Goal: Task Accomplishment & Management: Use online tool/utility

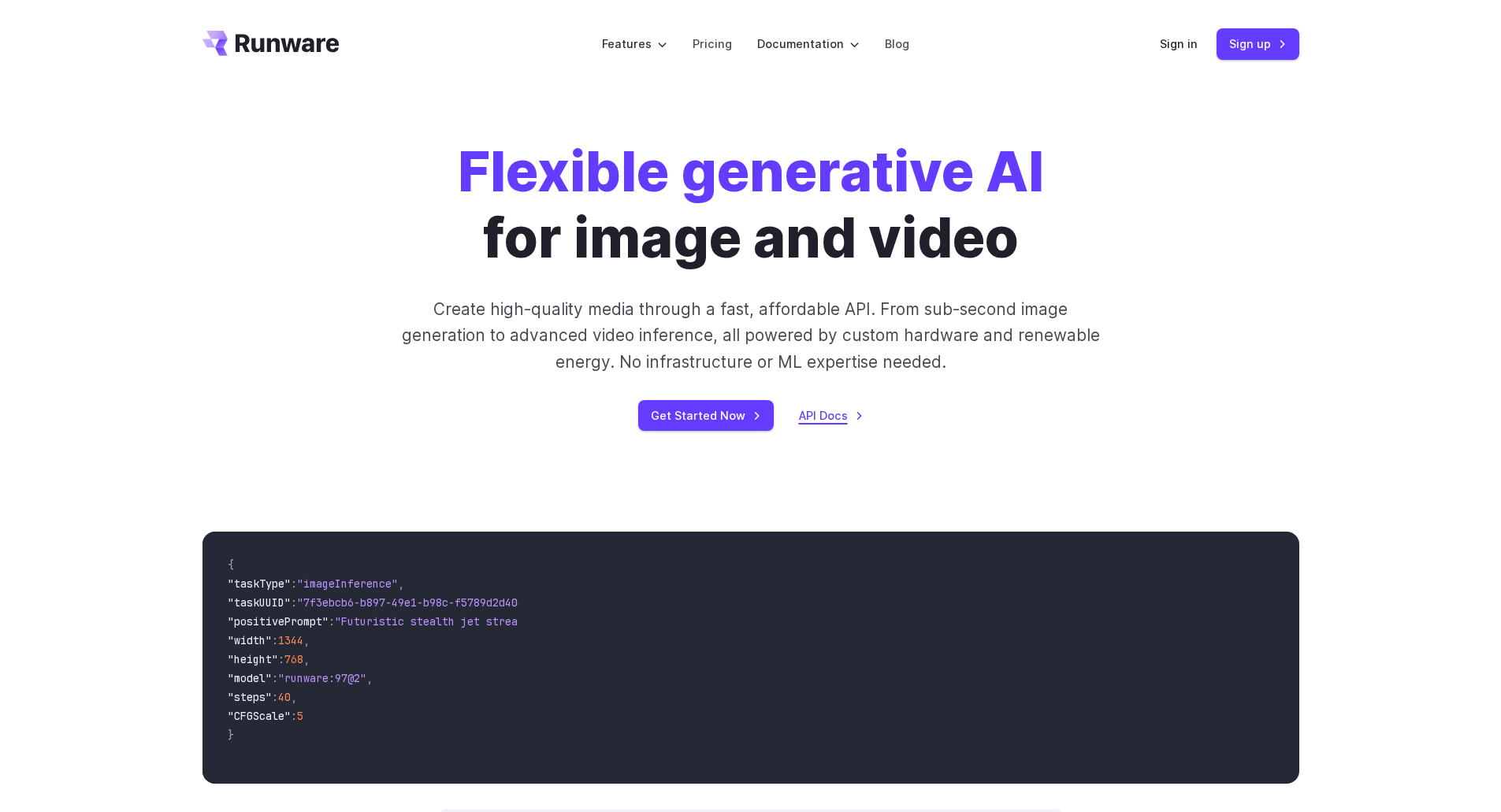
click at [832, 417] on link "API Docs" at bounding box center [832, 416] width 65 height 18
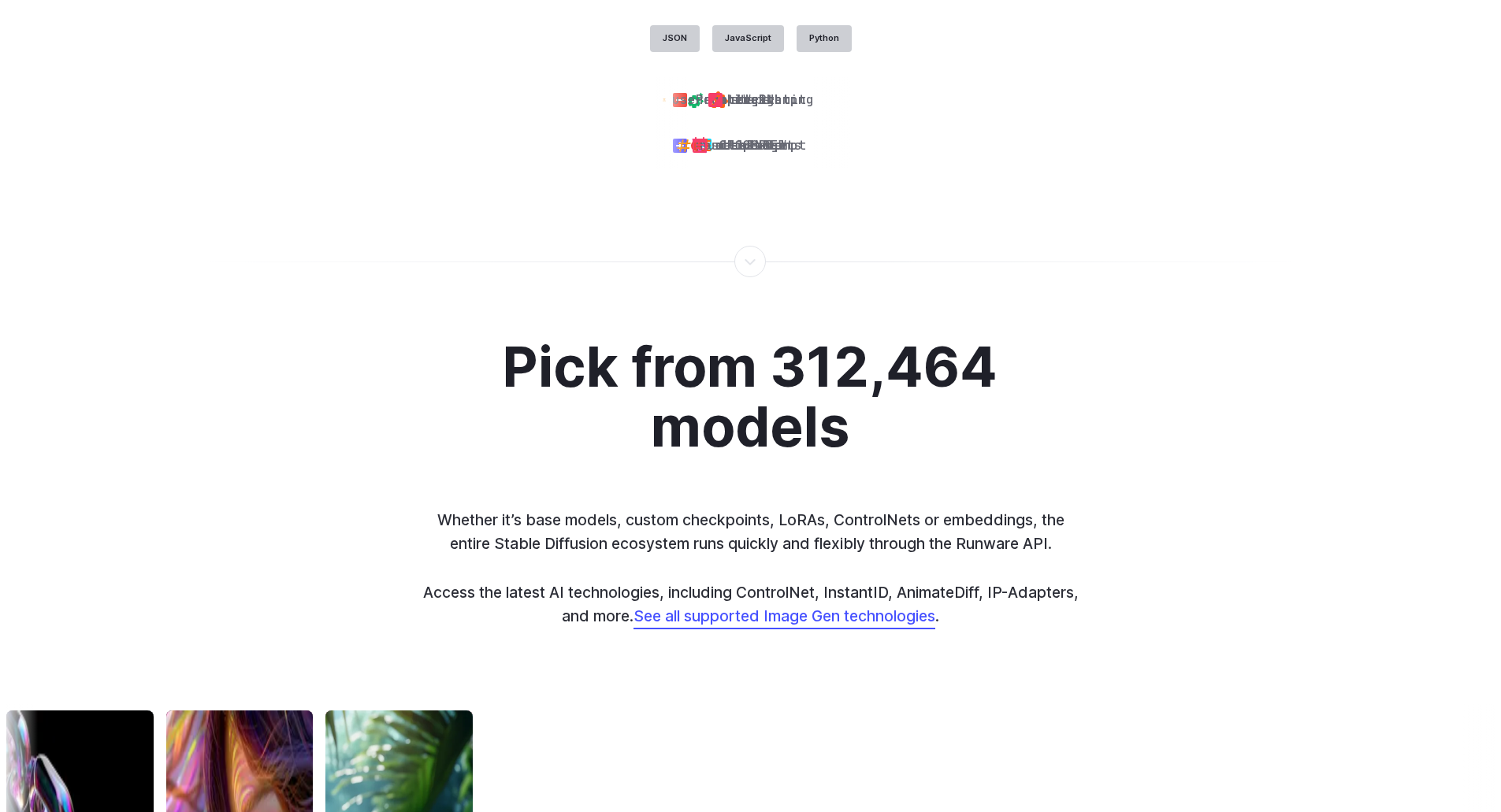
scroll to position [4085, 0]
click at [761, 37] on label "JavaScript" at bounding box center [748, 37] width 72 height 27
click at [836, 37] on label "Python" at bounding box center [824, 37] width 55 height 27
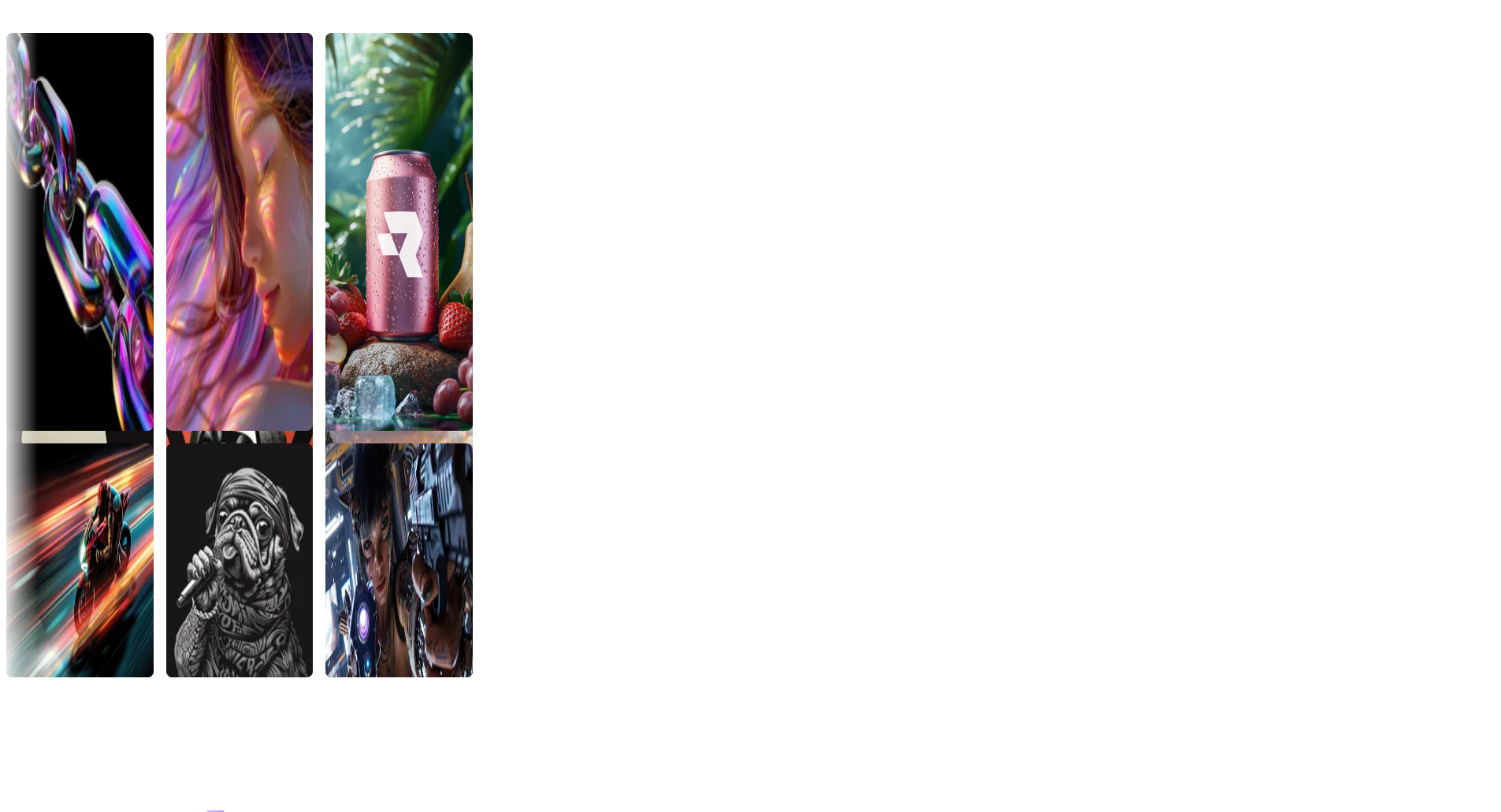
scroll to position [4757, 0]
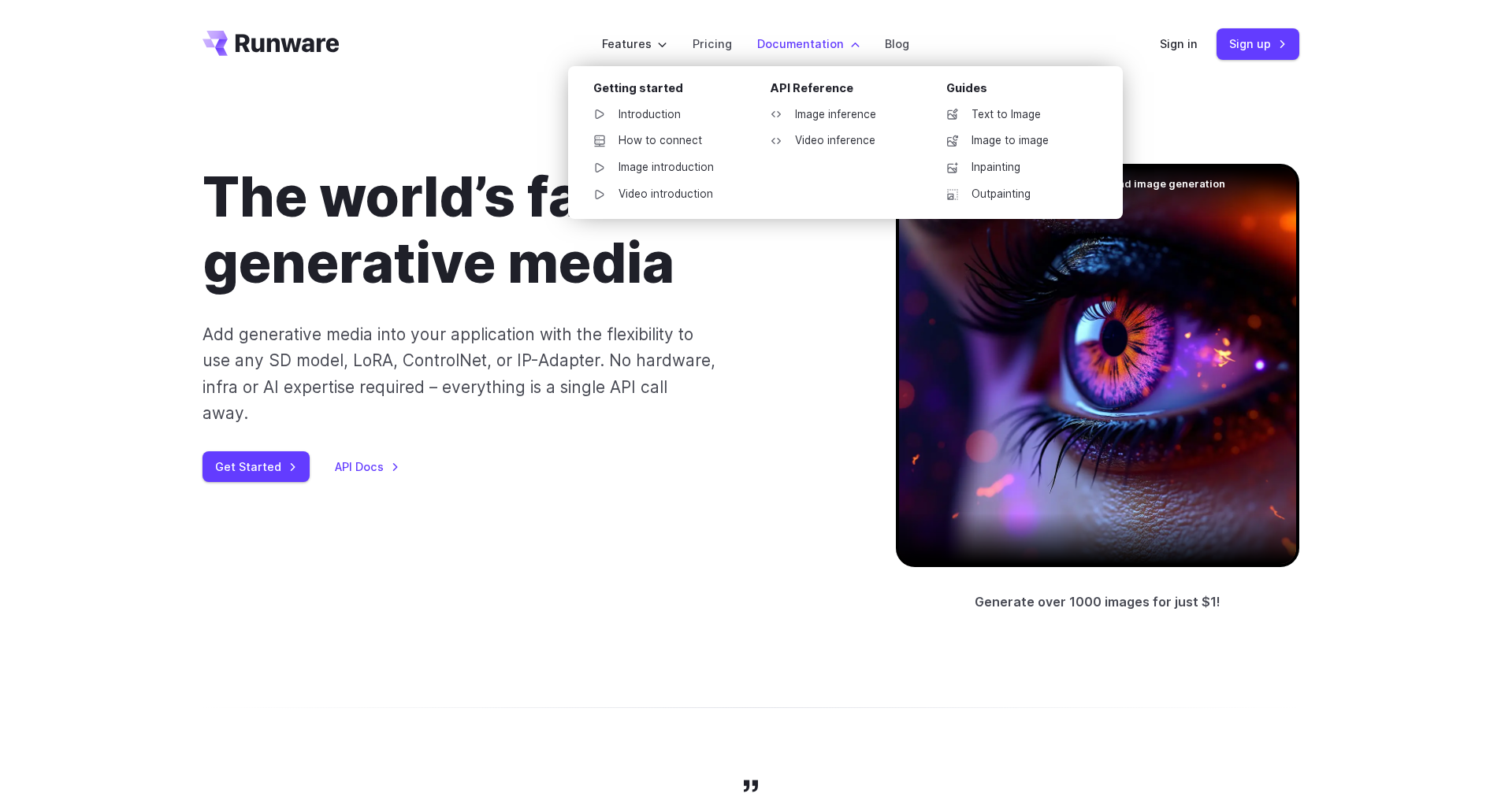
click at [831, 38] on label "Documentation" at bounding box center [807, 44] width 102 height 18
click at [834, 108] on link "Image inference" at bounding box center [838, 115] width 164 height 23
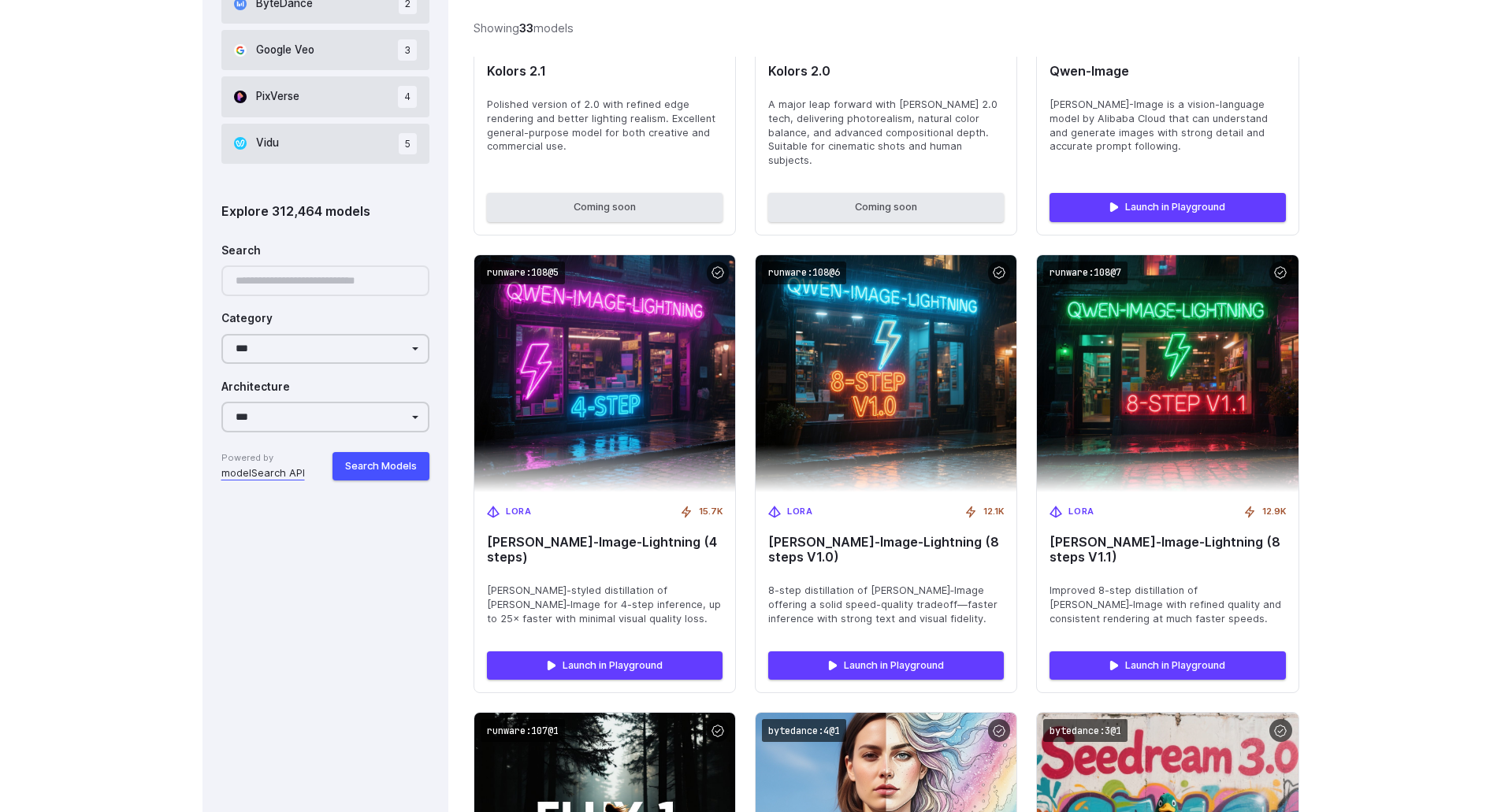
scroll to position [1295, 0]
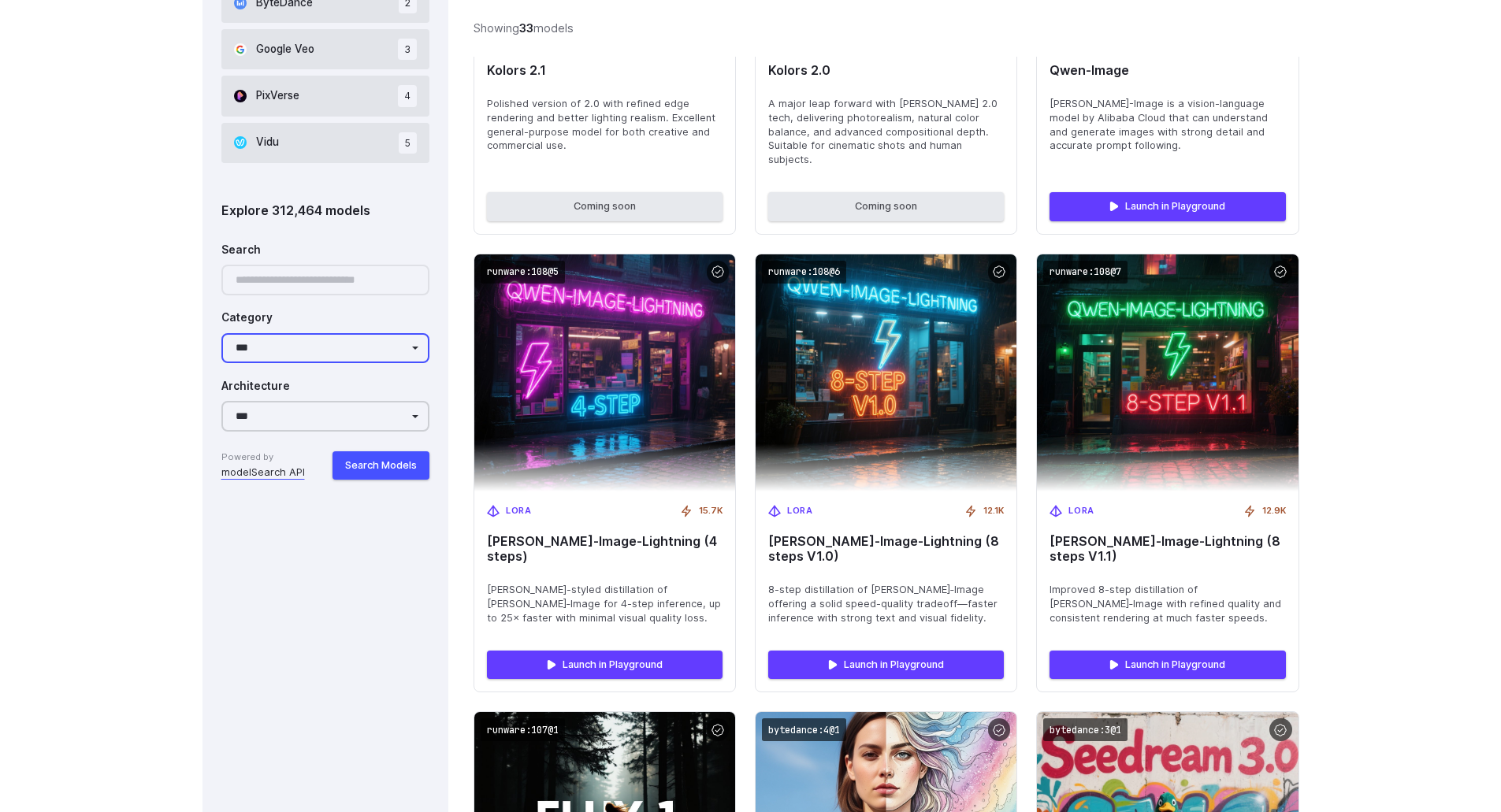
click at [384, 351] on select "**********" at bounding box center [325, 348] width 209 height 31
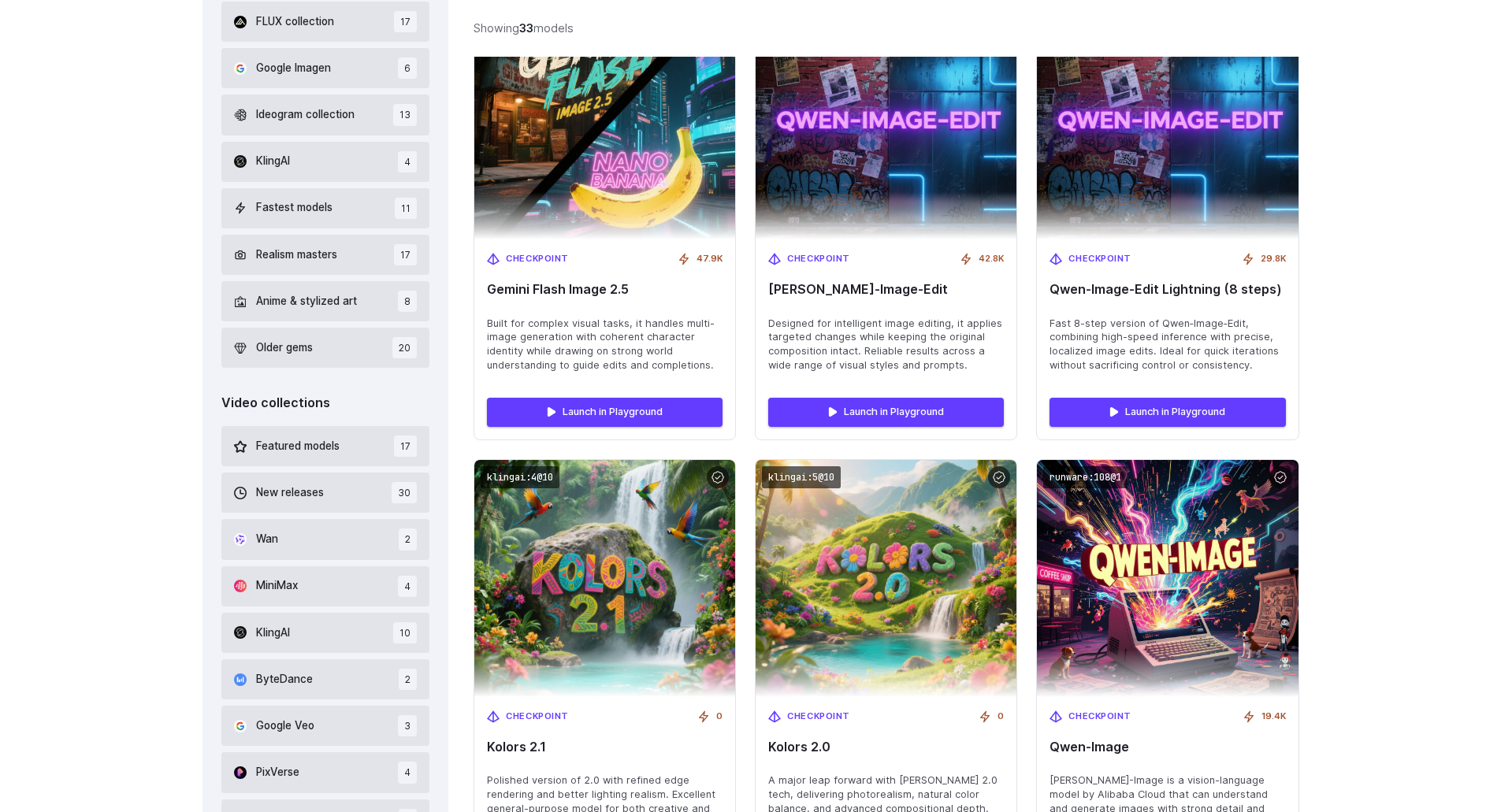
scroll to position [621, 0]
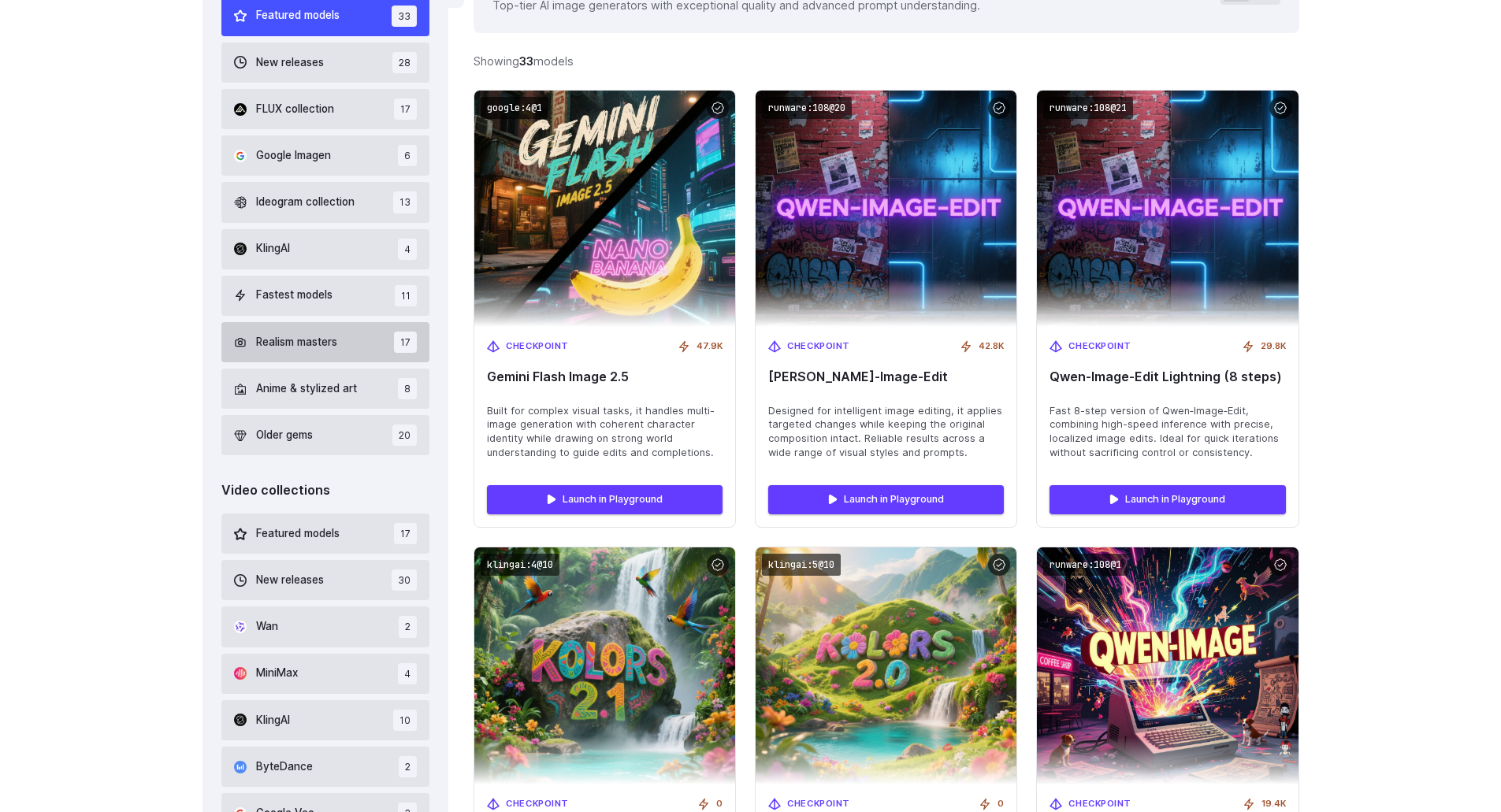
click at [358, 344] on button "Realism masters 17" at bounding box center [325, 342] width 209 height 40
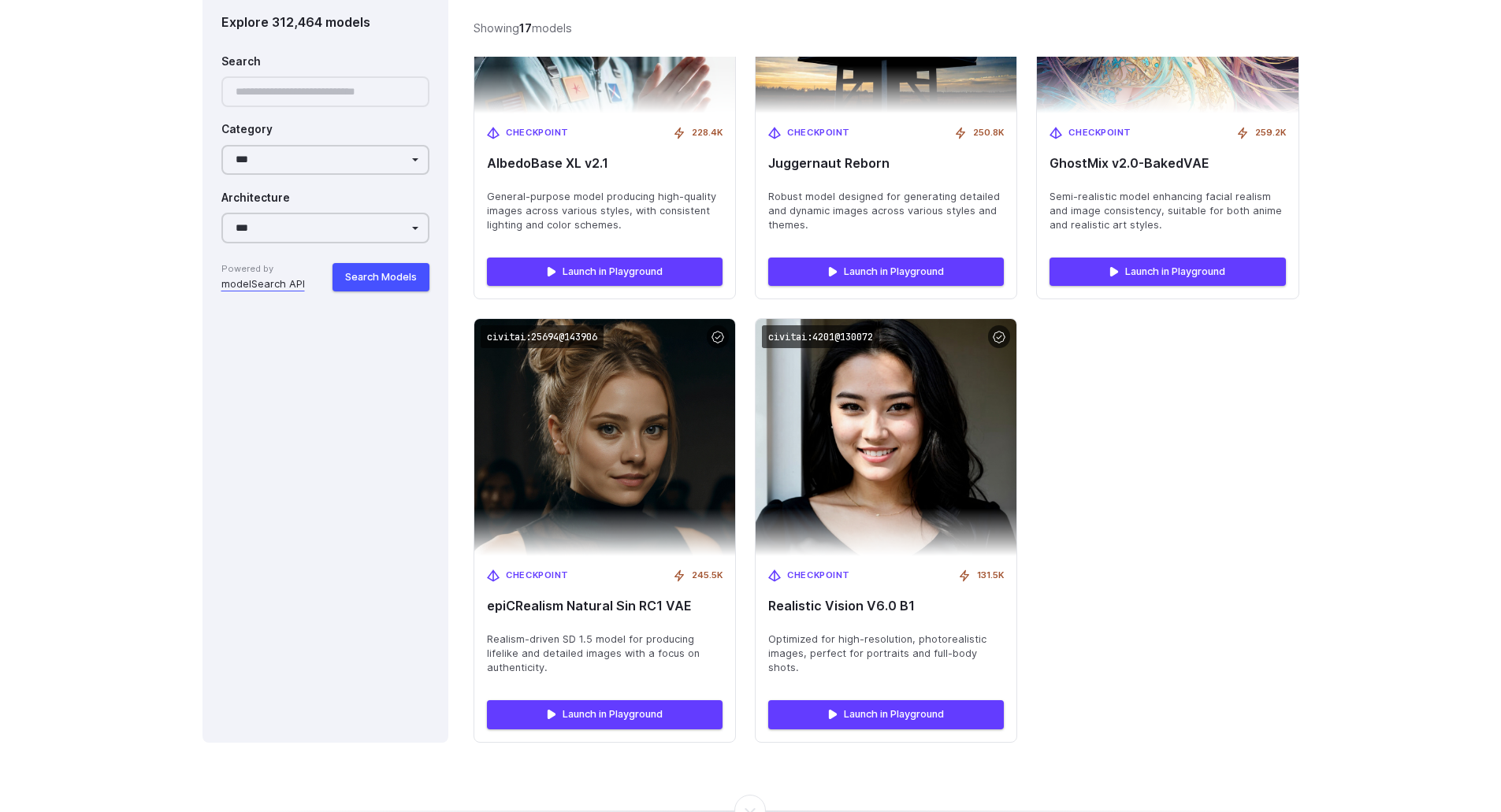
scroll to position [2585, 0]
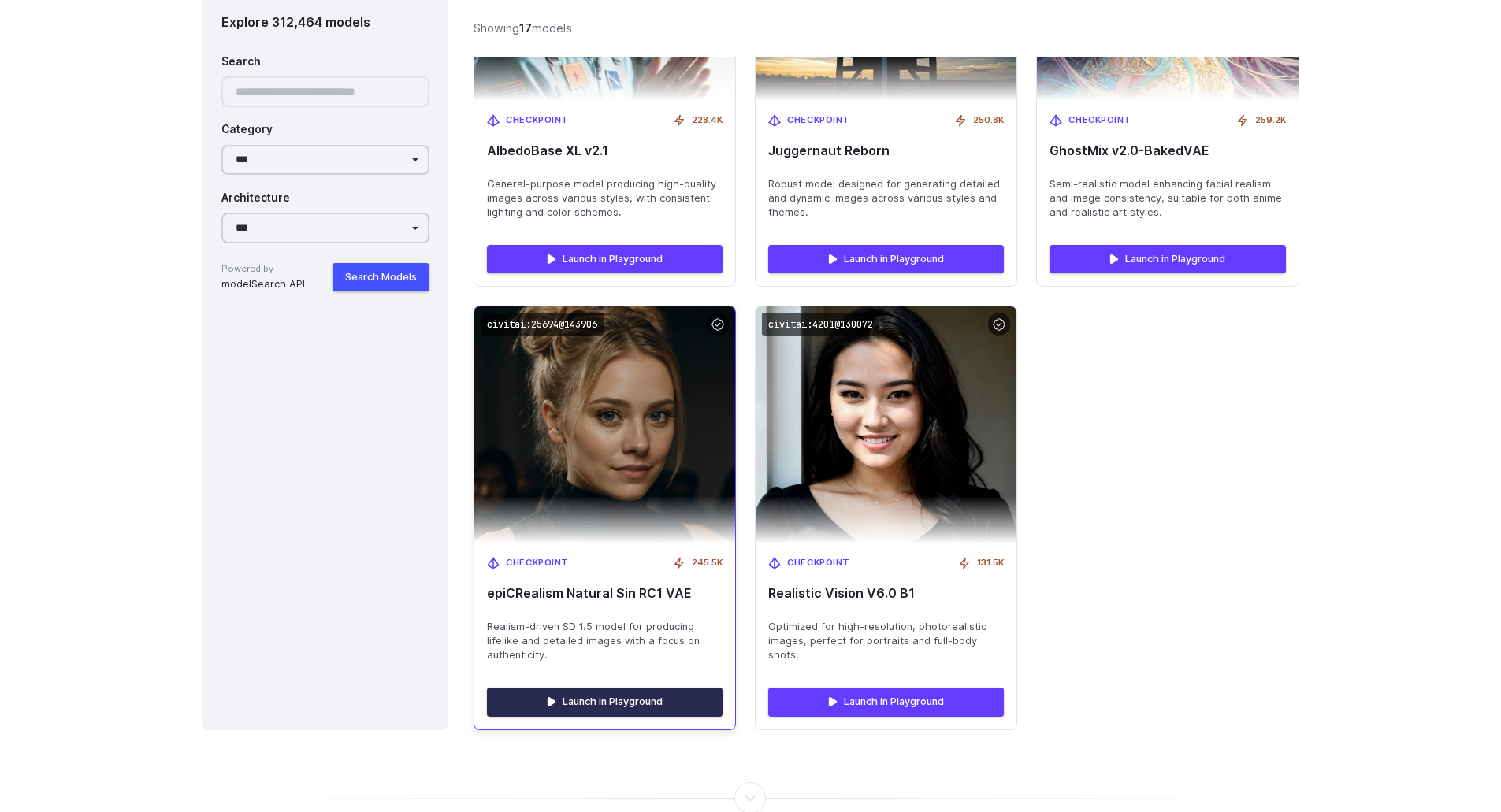
click at [618, 689] on link "Launch in Playground" at bounding box center [604, 701] width 235 height 28
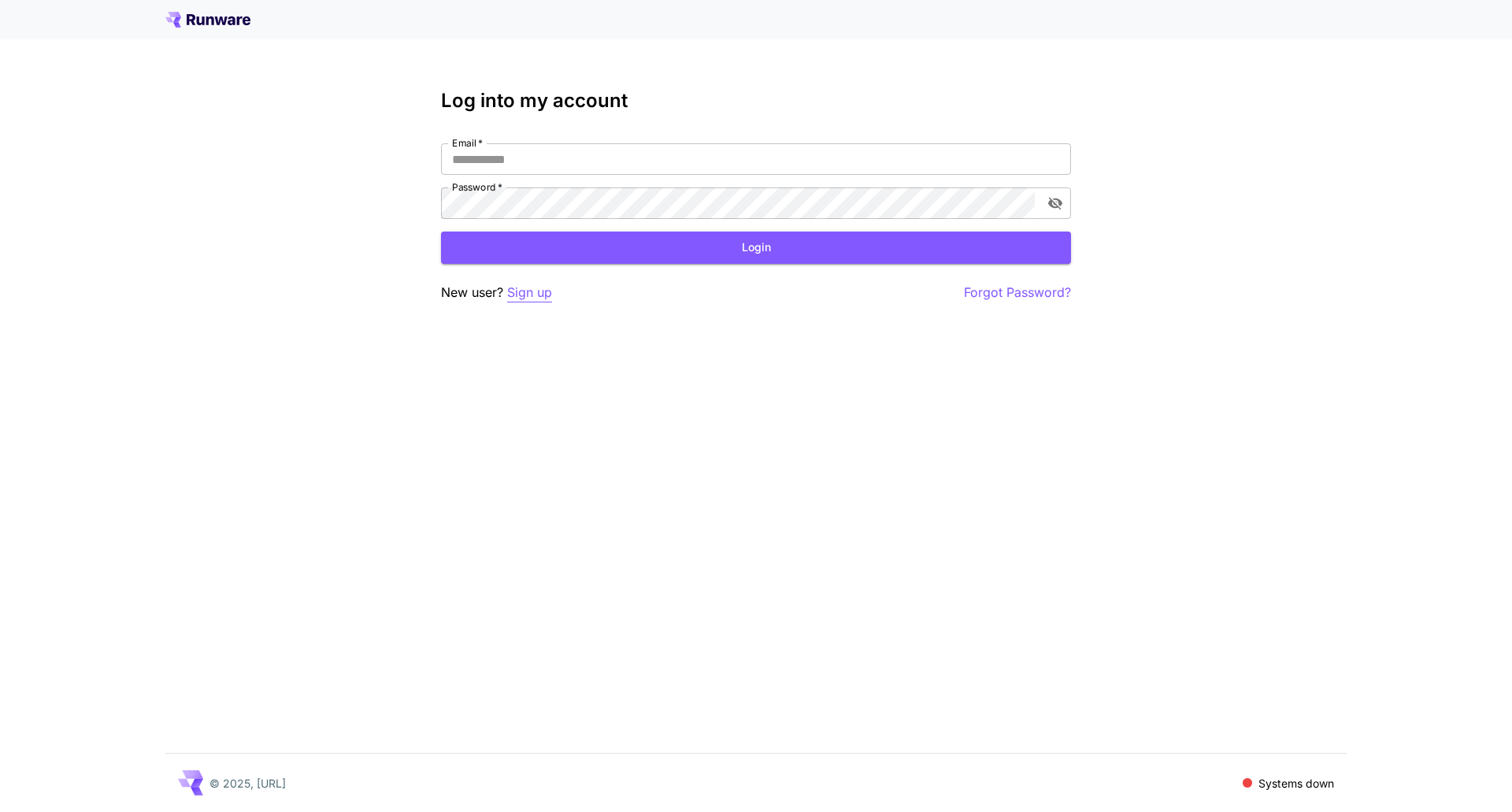
click at [533, 293] on p "Sign up" at bounding box center [529, 293] width 45 height 20
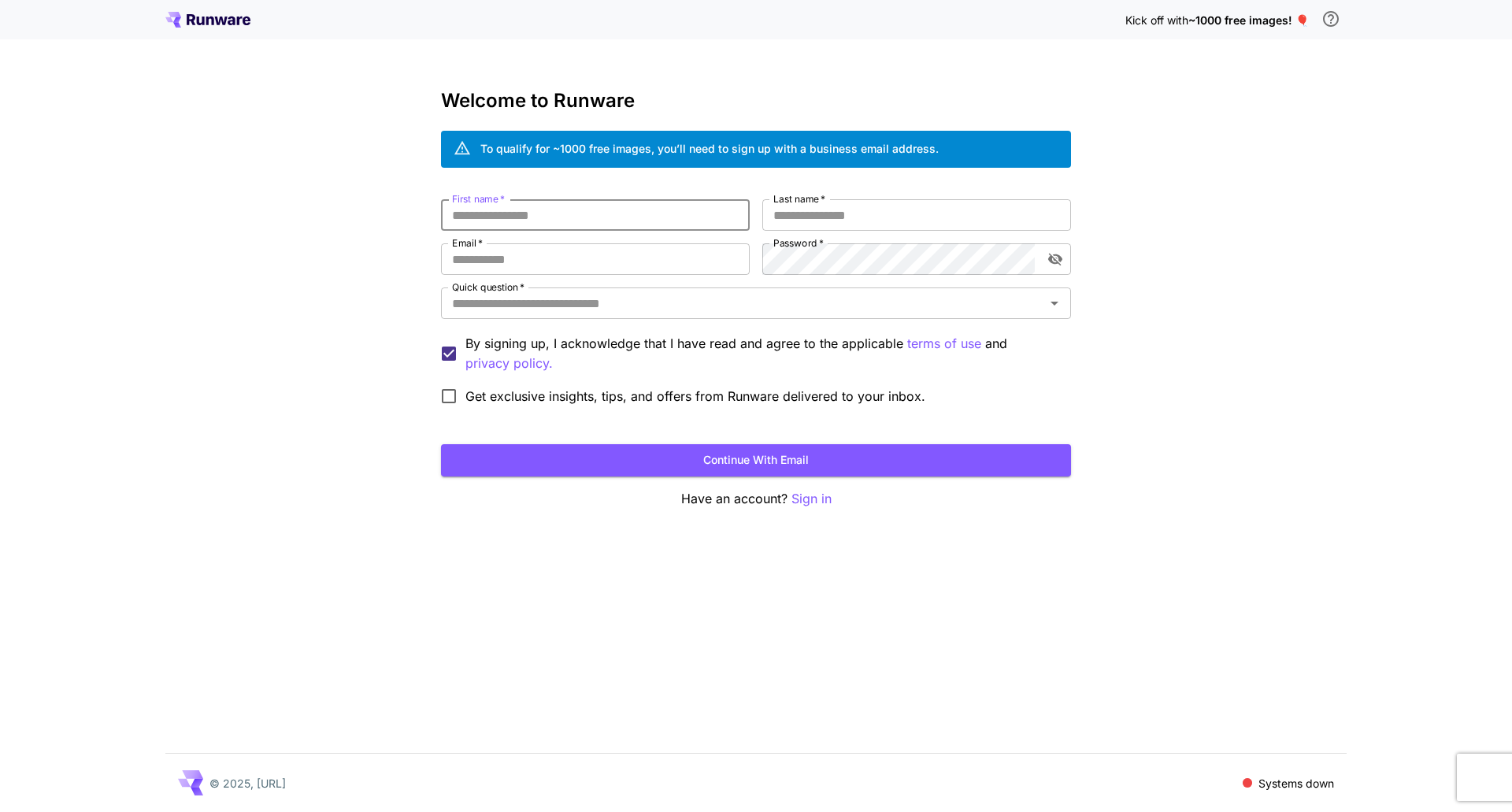
click at [515, 215] on input "First name   *" at bounding box center [595, 215] width 308 height 32
click at [547, 210] on input "First name   *" at bounding box center [595, 215] width 308 height 32
type input "*"
type input "****"
type input "********"
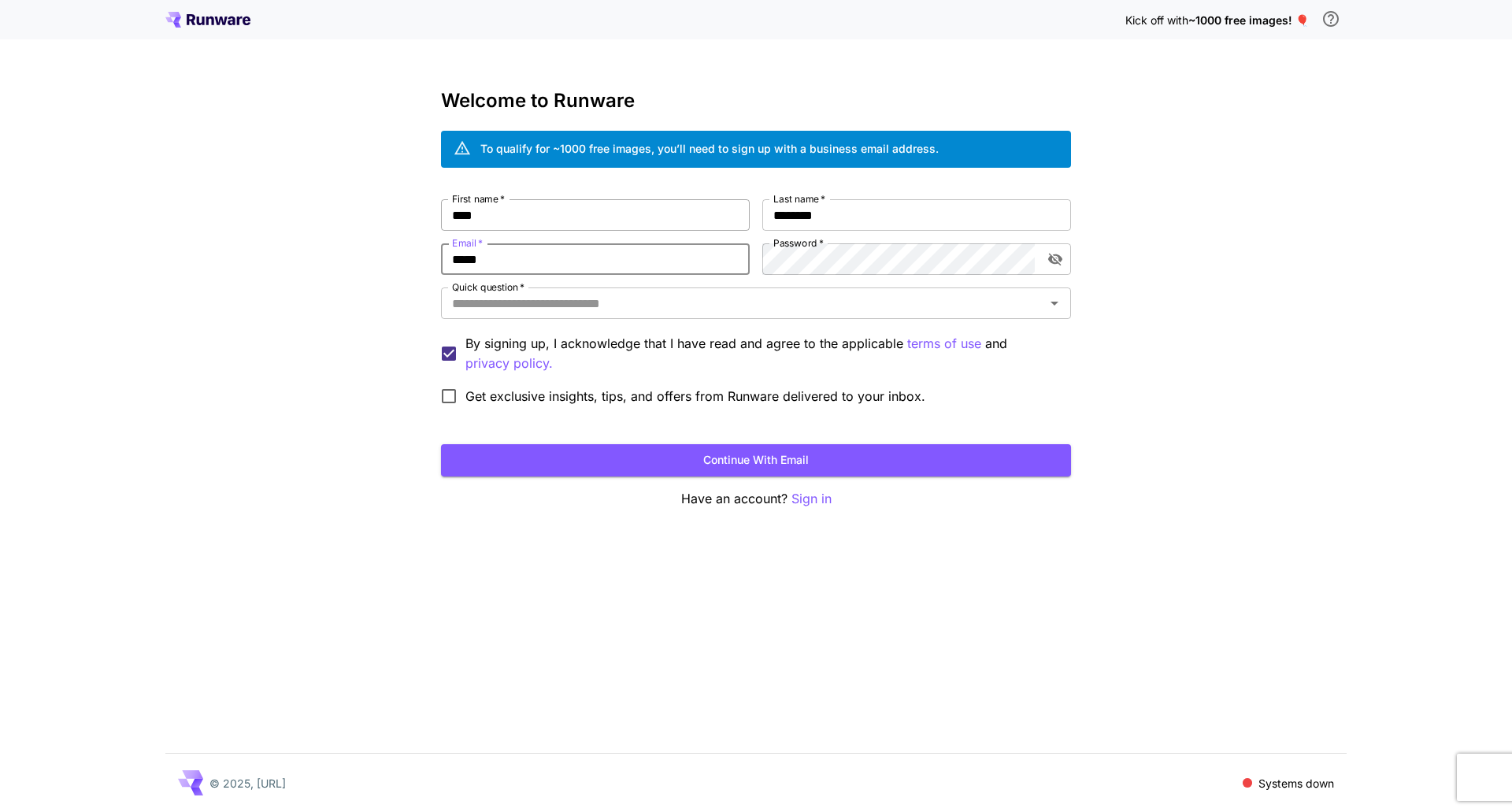
type input "**********"
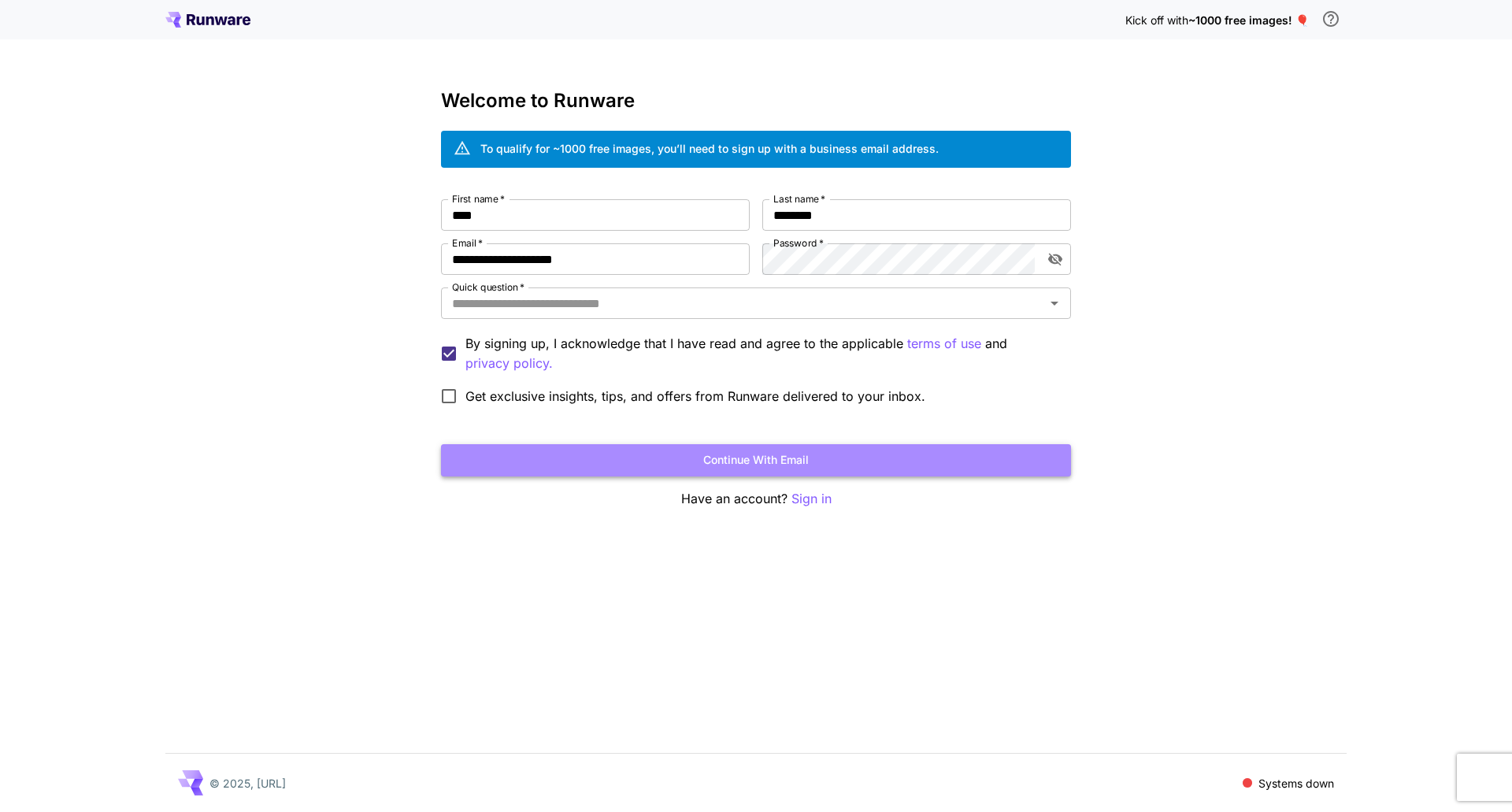
click at [507, 458] on button "Continue with email" at bounding box center [756, 460] width 630 height 32
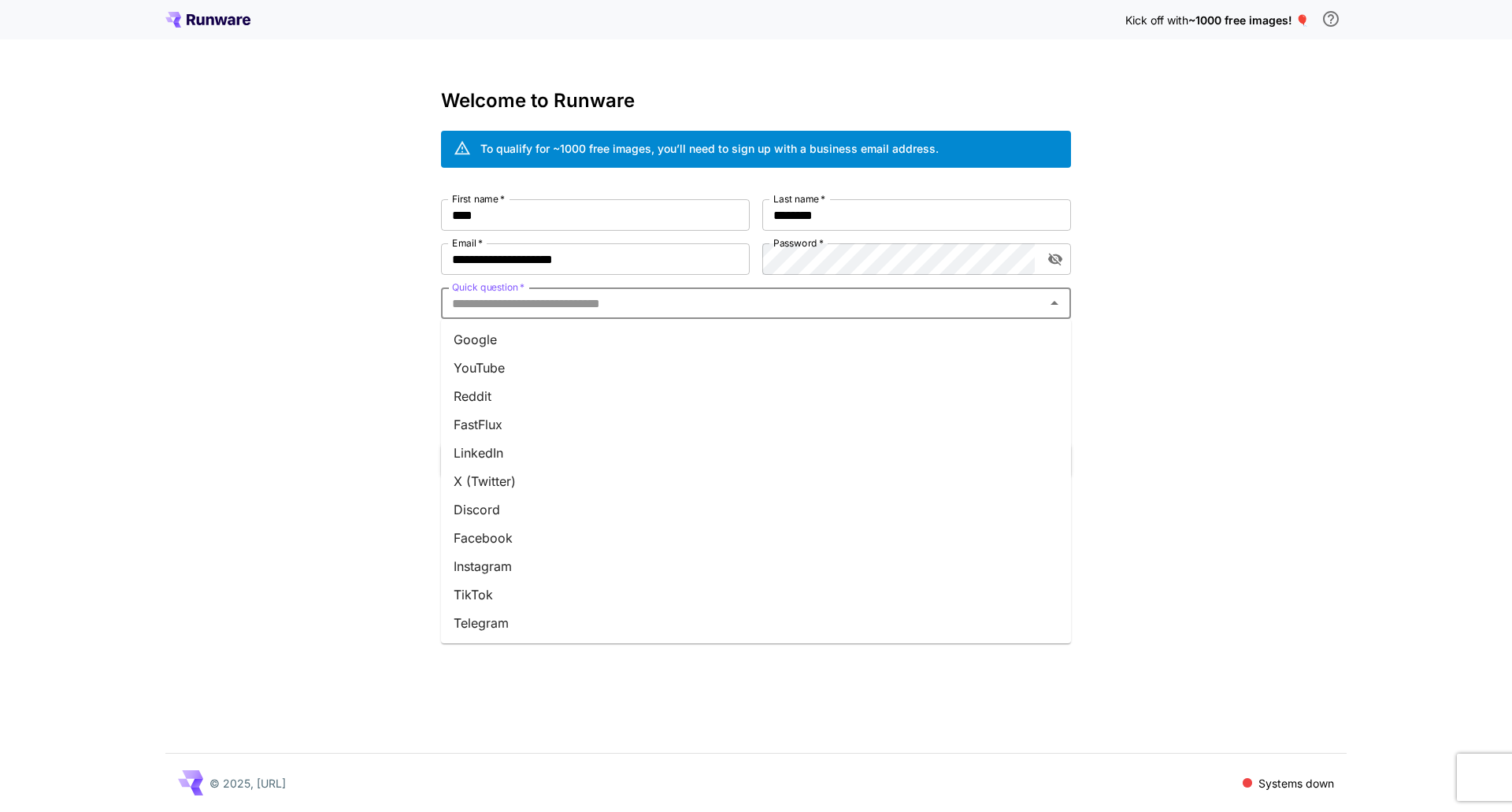
click at [576, 307] on input "Quick question   *" at bounding box center [742, 303] width 594 height 22
click at [530, 337] on li "Google" at bounding box center [756, 339] width 630 height 28
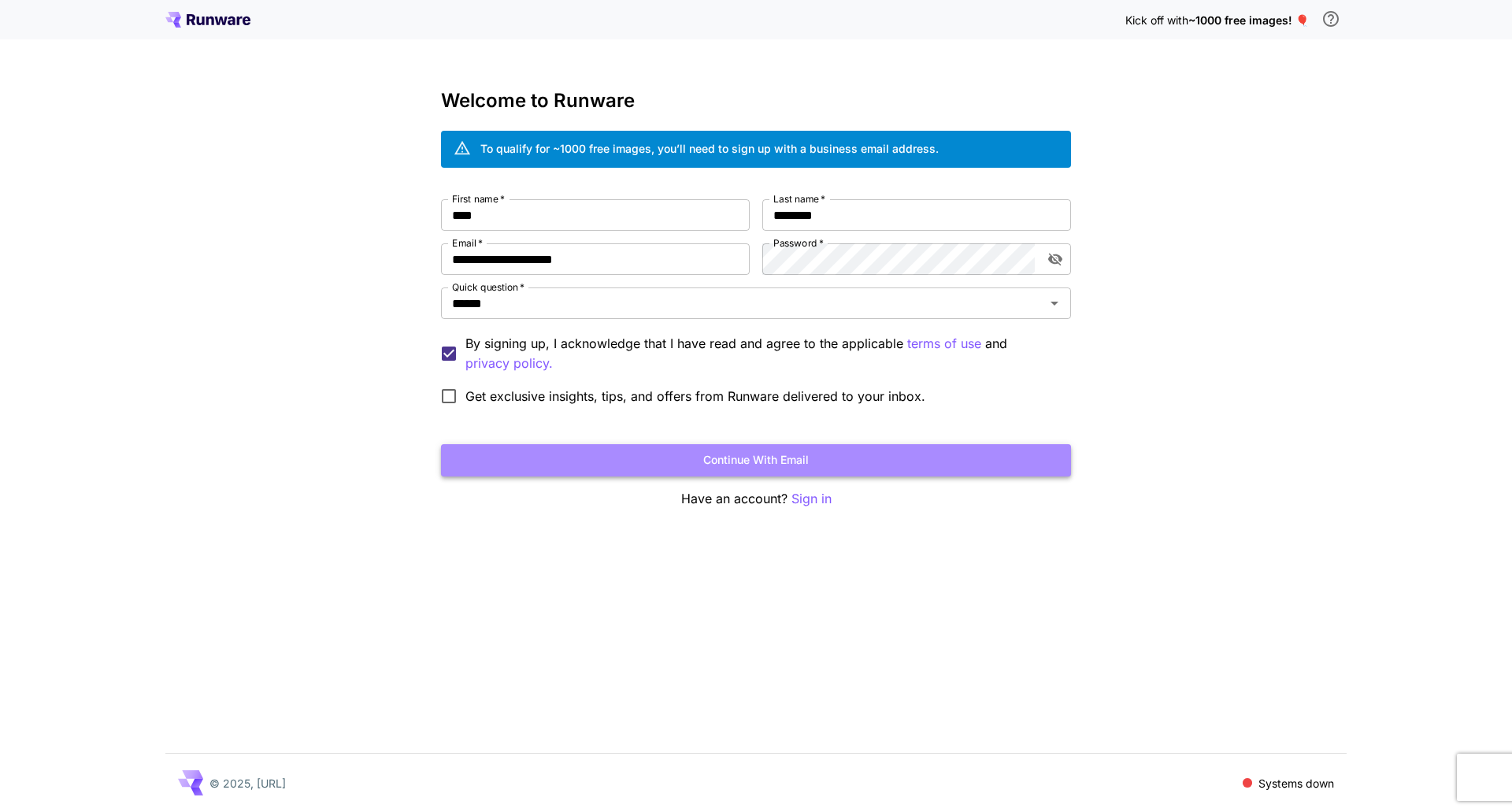
click at [587, 457] on button "Continue with email" at bounding box center [756, 460] width 630 height 32
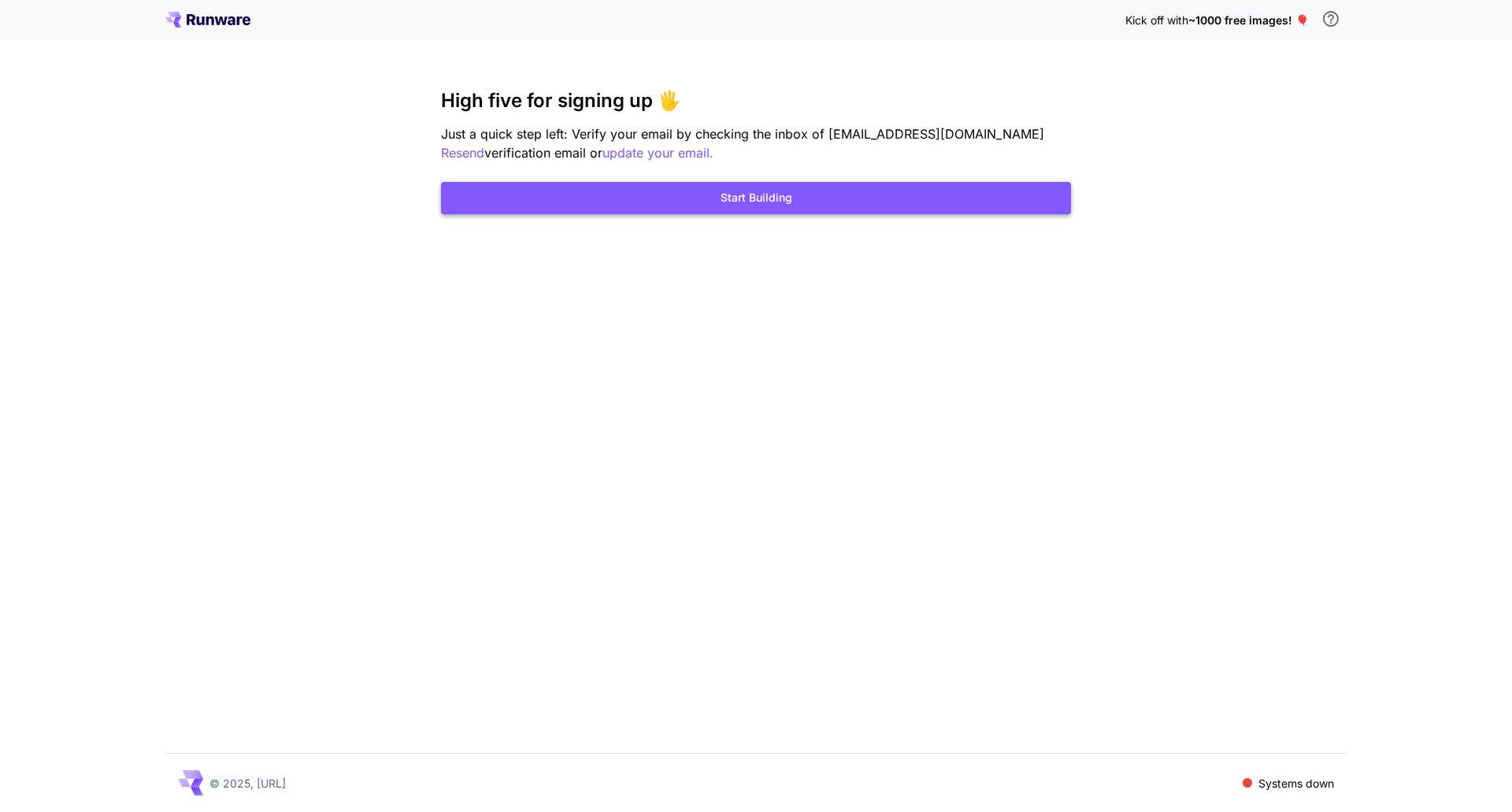
click at [591, 196] on button "Start Building" at bounding box center [756, 198] width 630 height 32
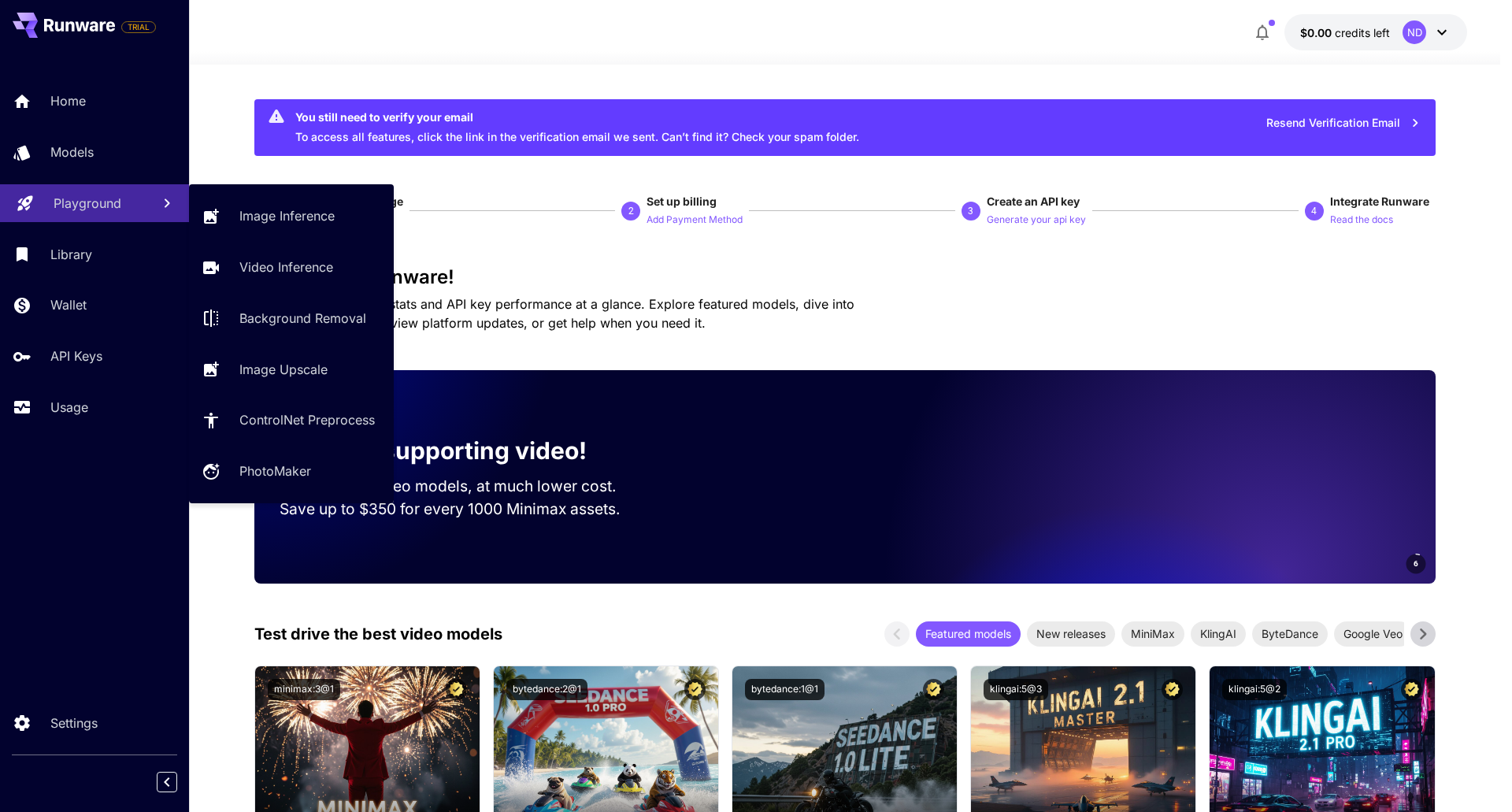
click at [76, 205] on p "Playground" at bounding box center [86, 203] width 67 height 19
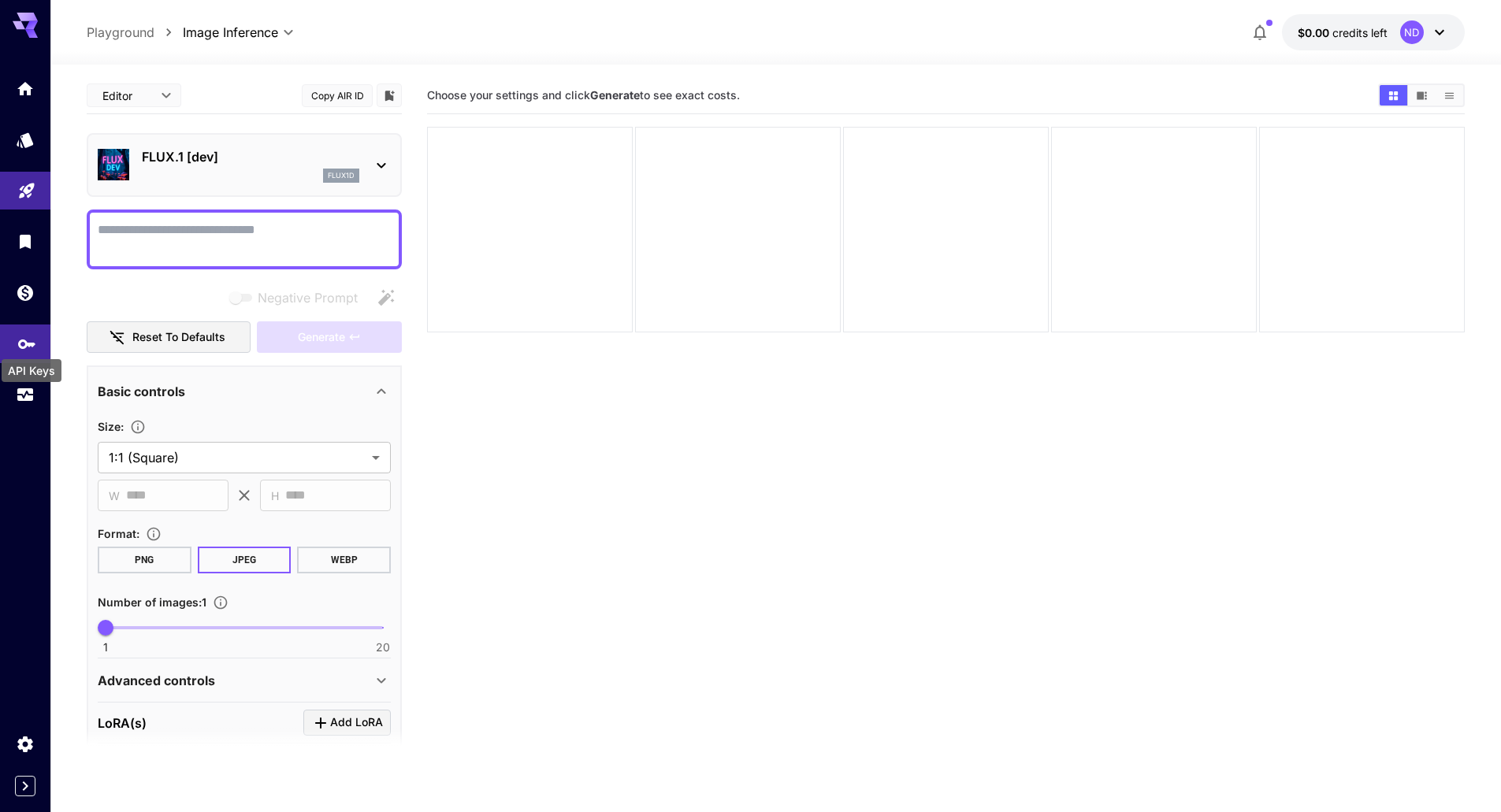
click at [22, 337] on icon "API Keys" at bounding box center [27, 338] width 17 height 9
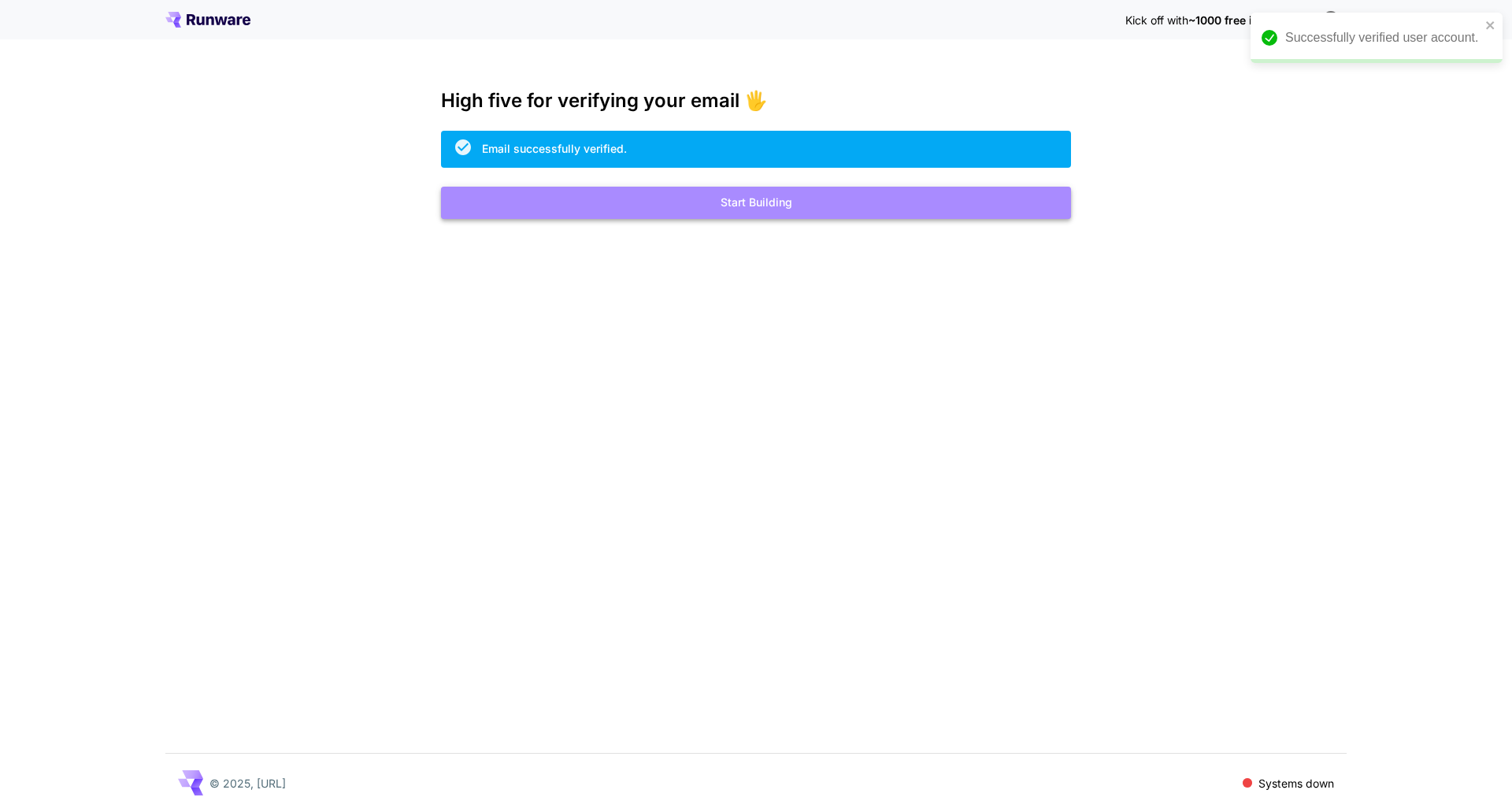
click at [643, 190] on button "Start Building" at bounding box center [756, 203] width 630 height 32
